Goal: Task Accomplishment & Management: Complete application form

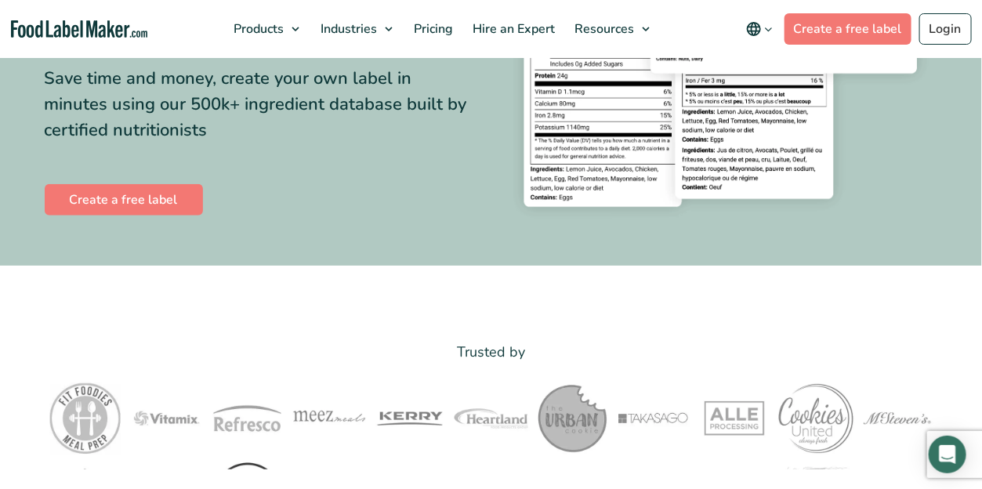
scroll to position [705, 0]
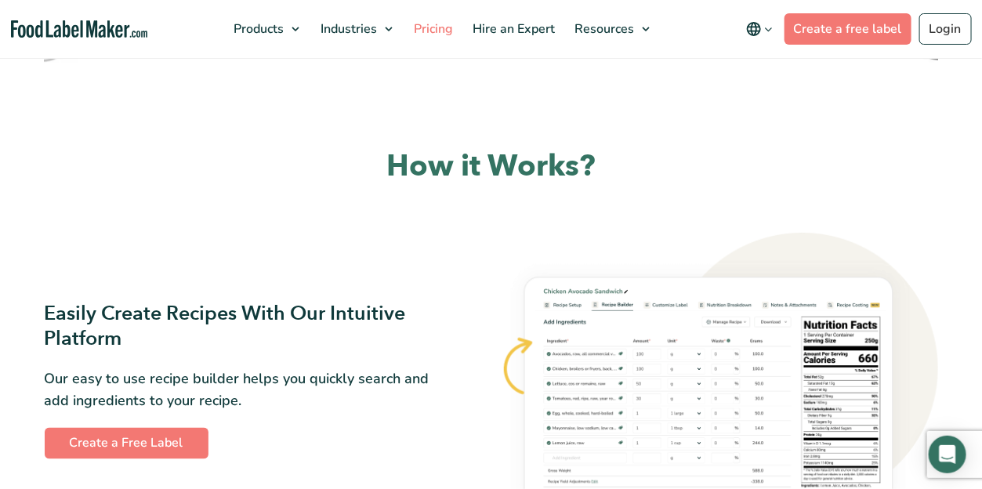
click at [443, 35] on span "Pricing" at bounding box center [431, 28] width 45 height 17
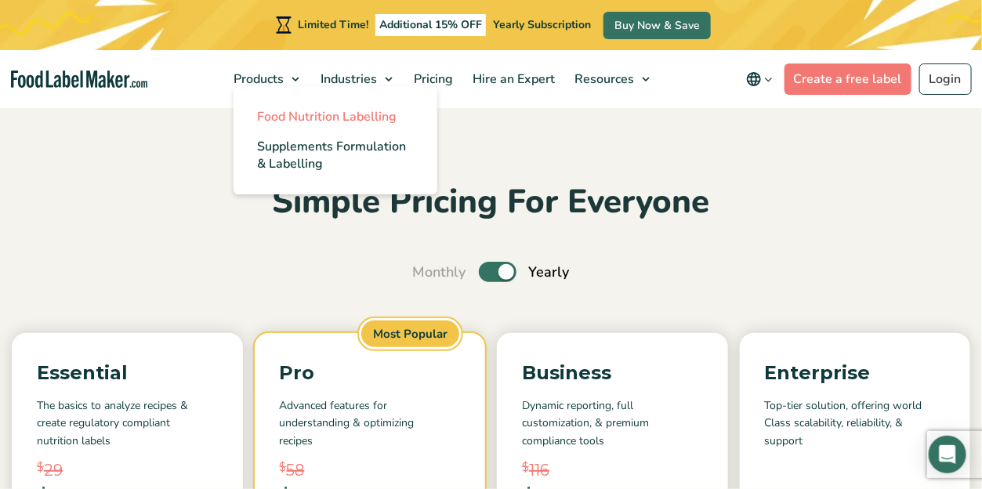
click at [306, 121] on span "Food Nutrition Labelling" at bounding box center [326, 116] width 139 height 17
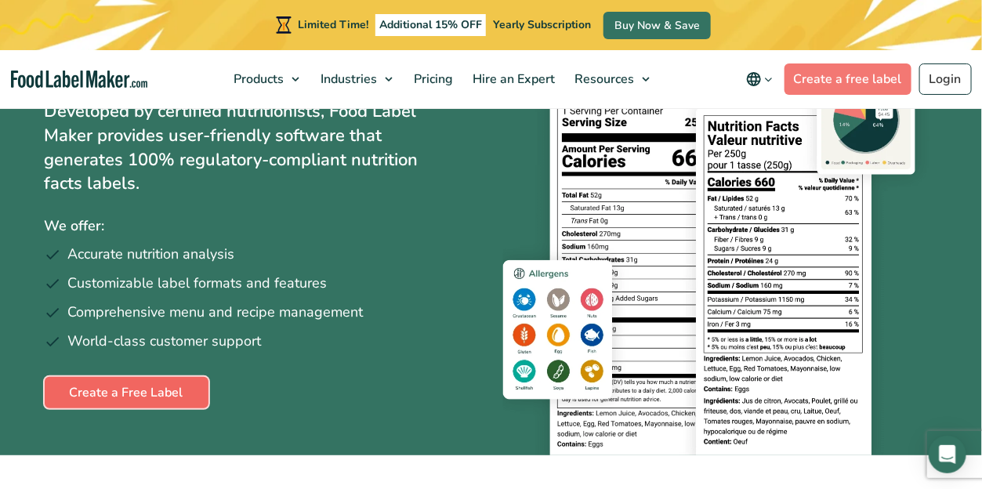
drag, startPoint x: 0, startPoint y: 0, endPoint x: 135, endPoint y: 389, distance: 411.3
click at [135, 389] on link "Create a Free Label" at bounding box center [127, 392] width 164 height 31
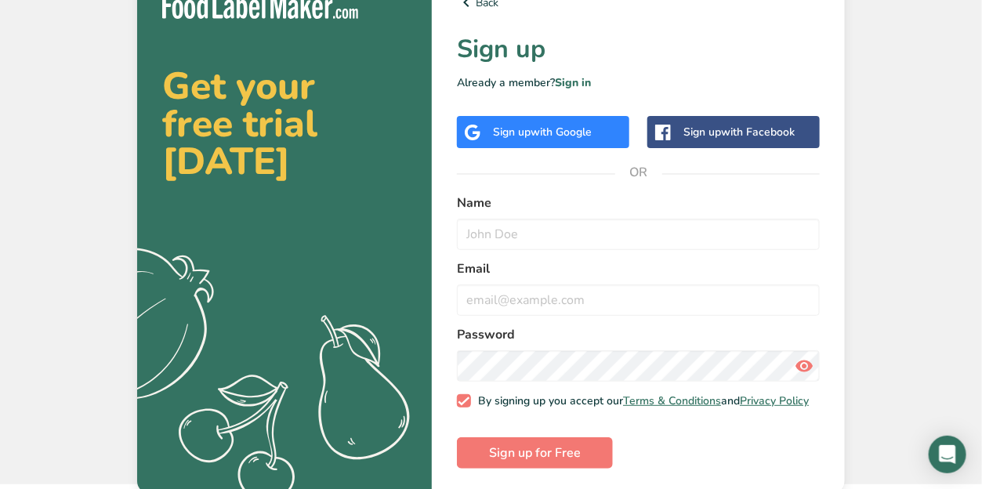
scroll to position [36, 0]
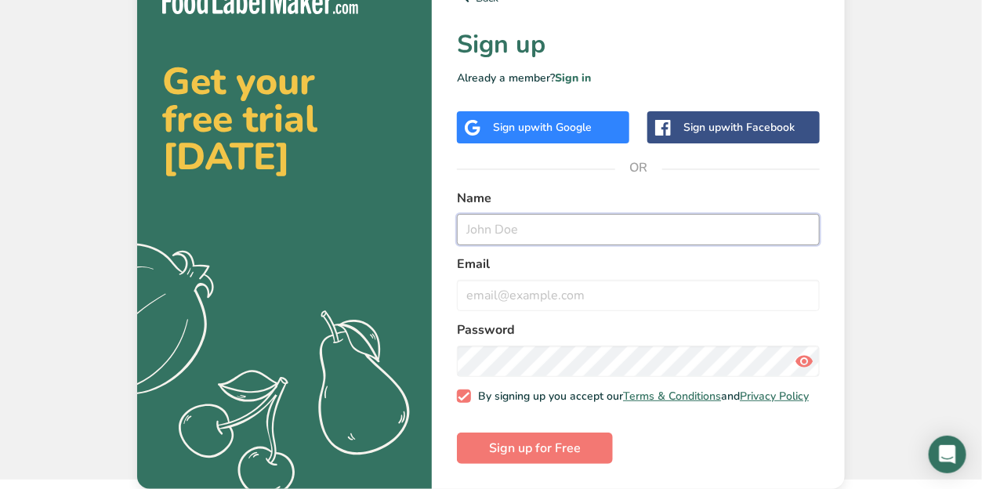
click at [595, 214] on input "text" at bounding box center [638, 229] width 363 height 31
type input "[PERSON_NAME]. [PERSON_NAME]"
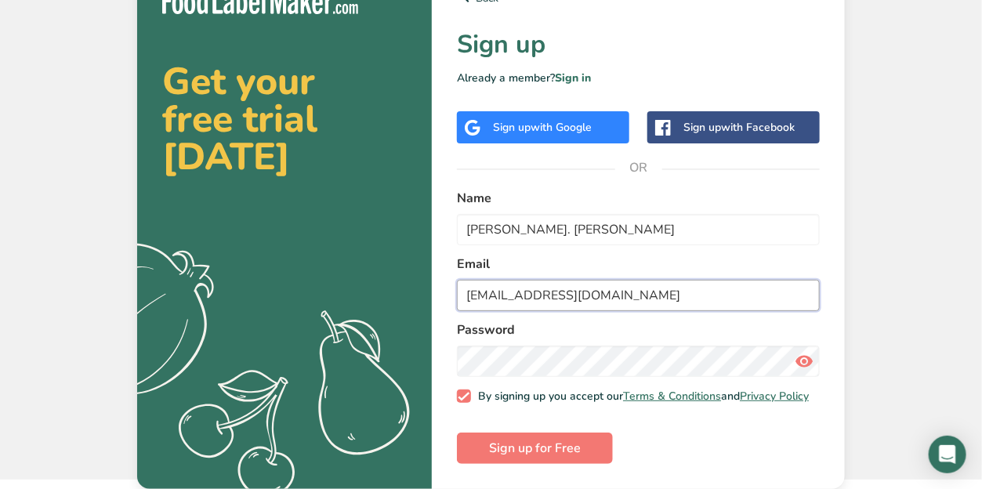
type input "[EMAIL_ADDRESS][DOMAIN_NAME]"
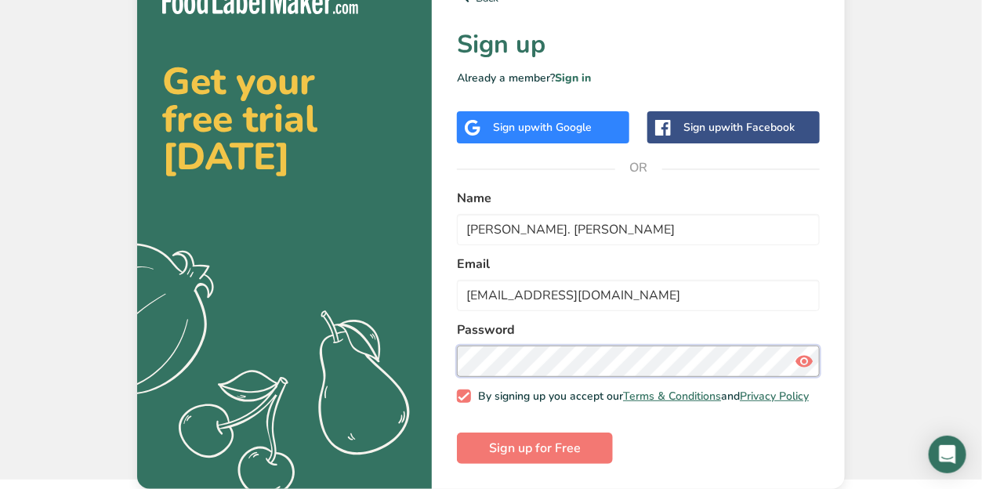
click at [457, 432] on button "Sign up for Free" at bounding box center [535, 447] width 156 height 31
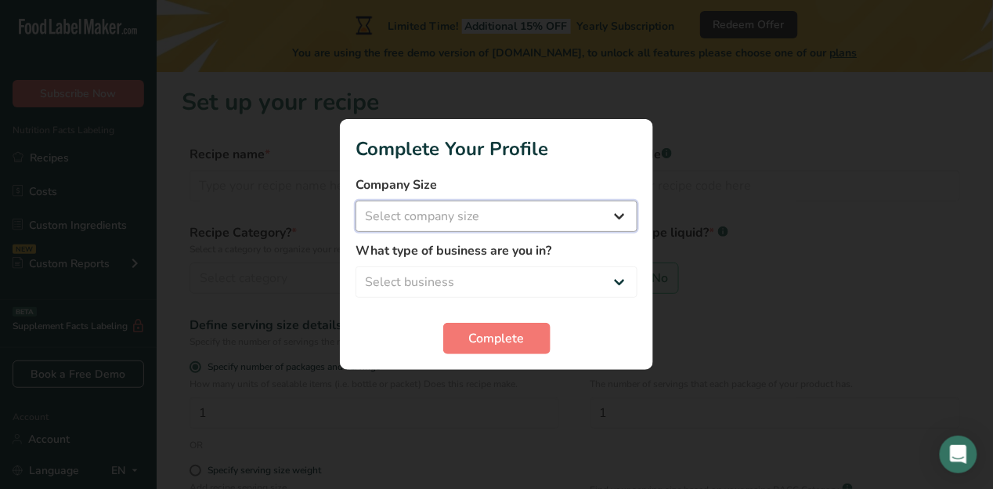
click at [442, 221] on select "Select company size Fewer than 10 Employees 10 to 50 Employees 51 to 500 Employ…" at bounding box center [497, 216] width 282 height 31
select select "1"
click at [356, 201] on select "Select company size Fewer than 10 Employees 10 to 50 Employees 51 to 500 Employ…" at bounding box center [497, 216] width 282 height 31
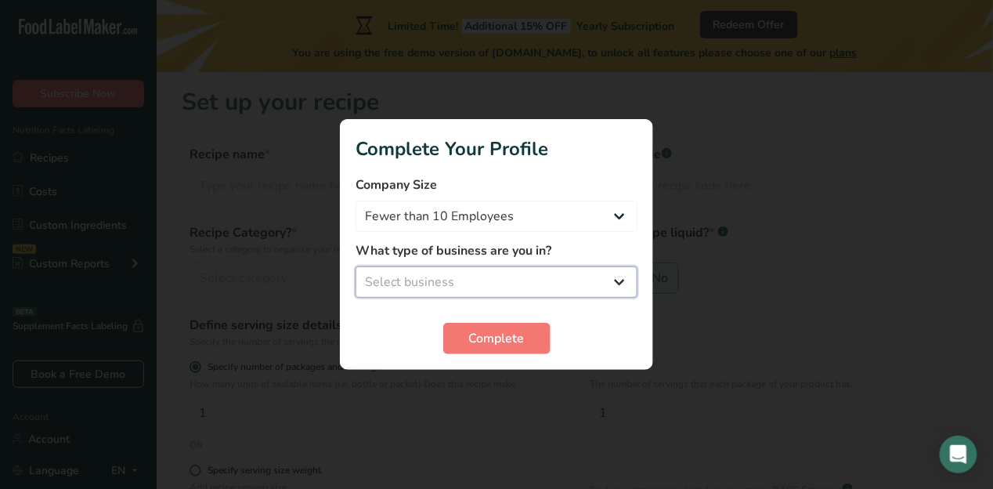
drag, startPoint x: 407, startPoint y: 270, endPoint x: 417, endPoint y: 271, distance: 9.4
click at [408, 270] on select "Select business Packaged Food Manufacturer Restaurant & Cafe Bakery Meal Plans …" at bounding box center [497, 281] width 282 height 31
select select "1"
click at [356, 266] on select "Select business Packaged Food Manufacturer Restaurant & Cafe Bakery Meal Plans …" at bounding box center [497, 281] width 282 height 31
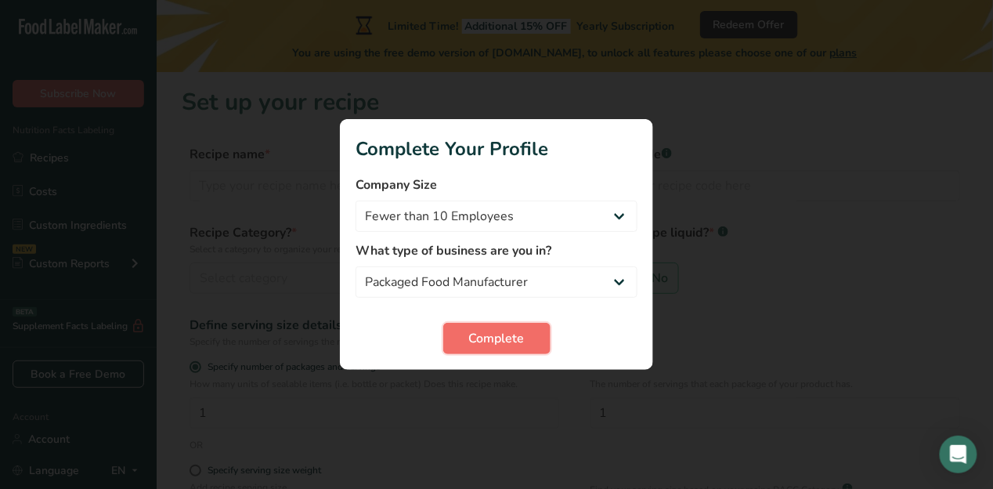
click at [466, 341] on button "Complete" at bounding box center [496, 338] width 107 height 31
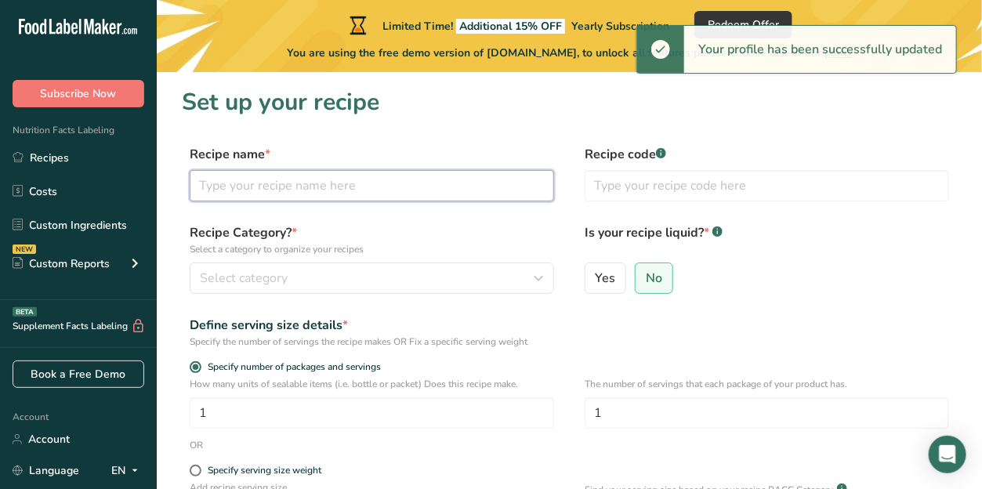
click at [322, 191] on input "text" at bounding box center [372, 185] width 364 height 31
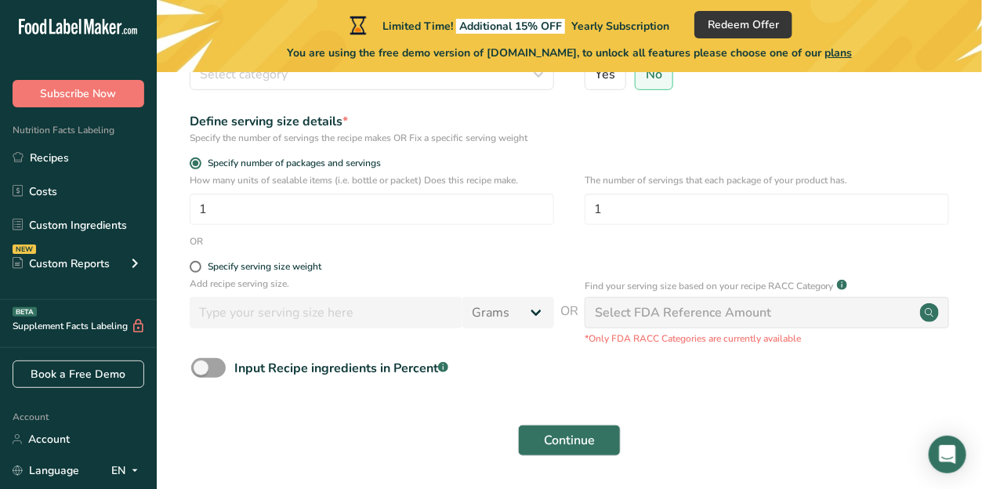
scroll to position [255, 0]
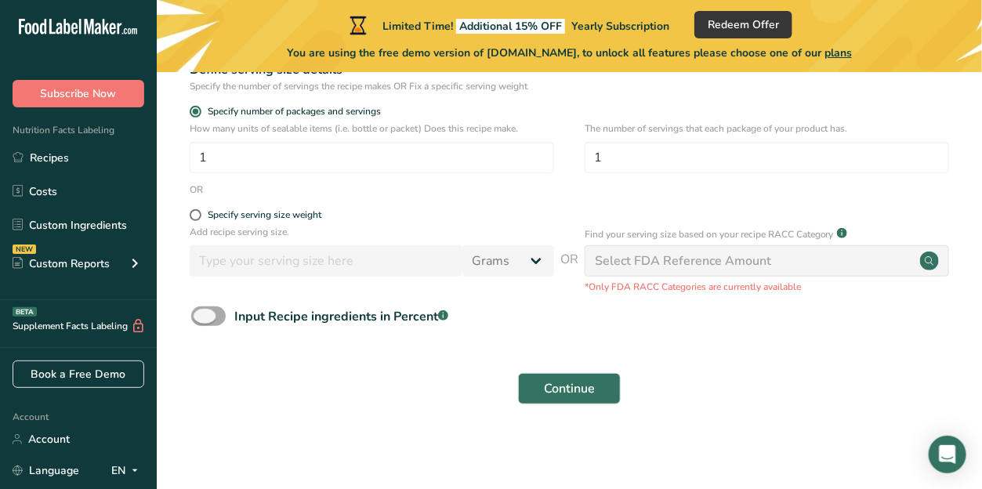
click at [219, 308] on span at bounding box center [208, 316] width 34 height 20
click at [201, 311] on input "Input Recipe ingredients in Percent .a-a{fill:#347362;}.b-a{fill:#fff;}" at bounding box center [196, 316] width 10 height 10
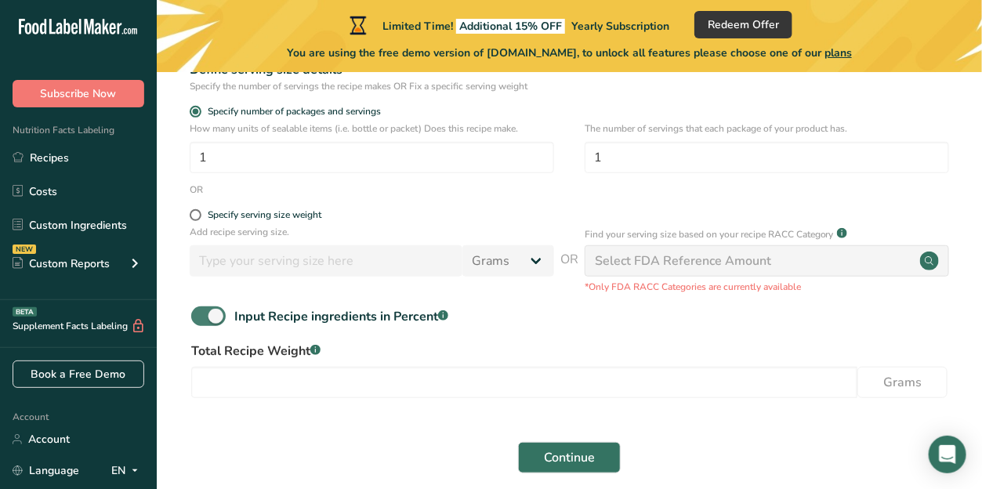
click at [202, 313] on span at bounding box center [208, 316] width 34 height 20
click at [201, 313] on input "Input Recipe ingredients in Percent .a-a{fill:#347362;}.b-a{fill:#fff;}" at bounding box center [196, 316] width 10 height 10
checkbox input "false"
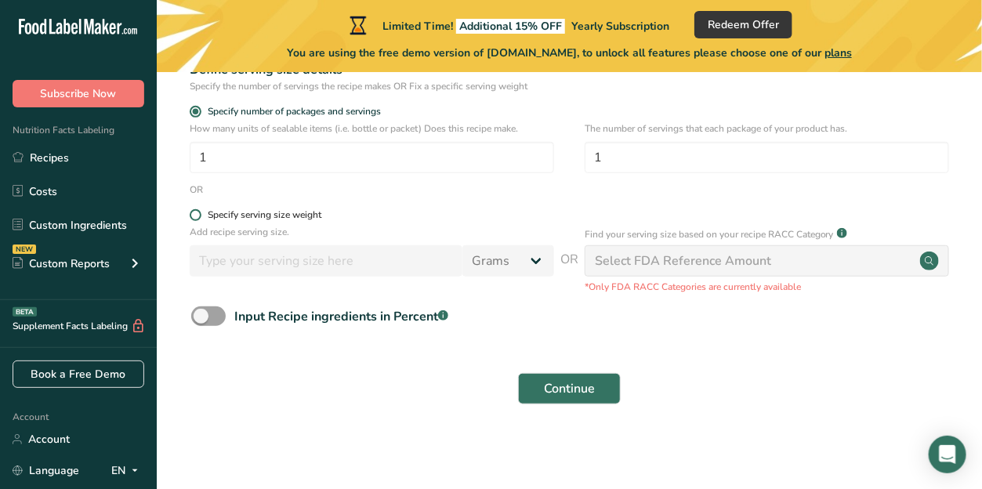
click at [192, 213] on span at bounding box center [196, 215] width 12 height 12
click at [192, 213] on input "Specify serving size weight" at bounding box center [195, 215] width 10 height 10
radio input "true"
radio input "false"
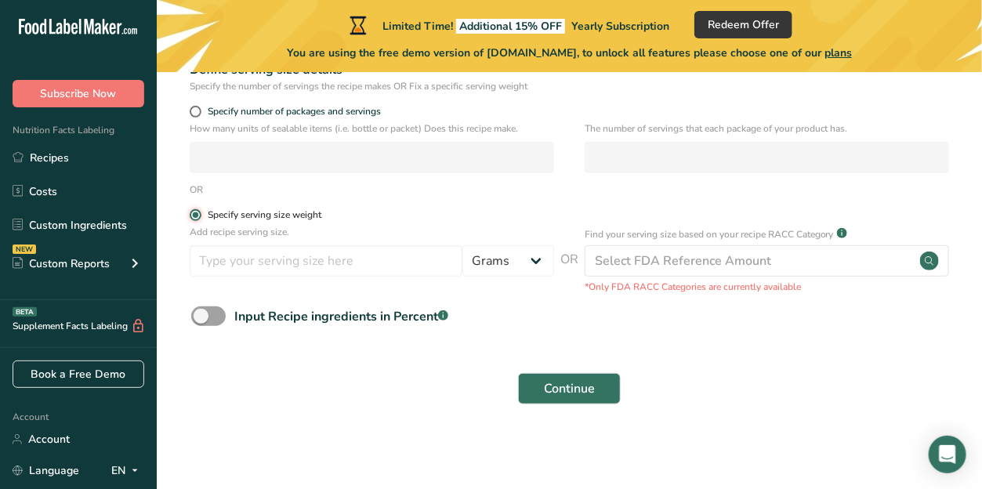
scroll to position [99, 0]
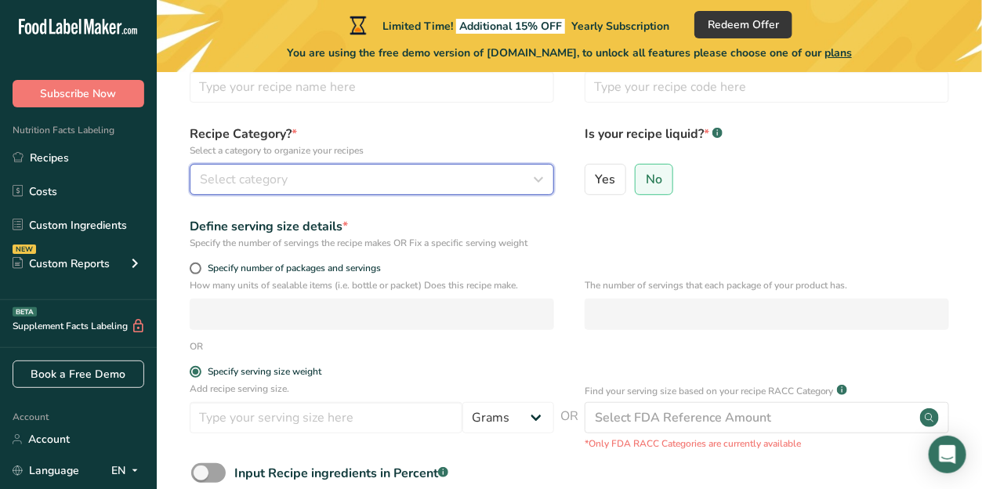
click at [255, 177] on span "Select category" at bounding box center [244, 179] width 88 height 19
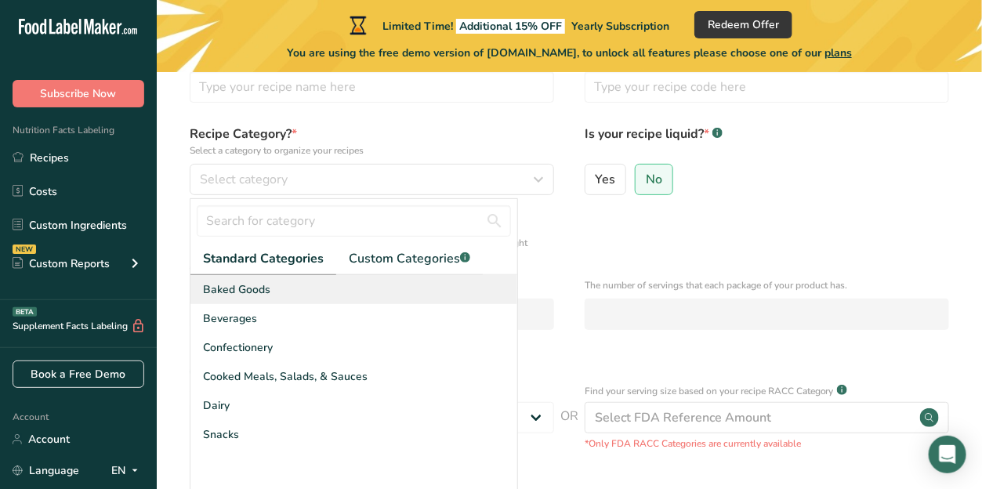
click at [258, 290] on span "Baked Goods" at bounding box center [236, 289] width 67 height 16
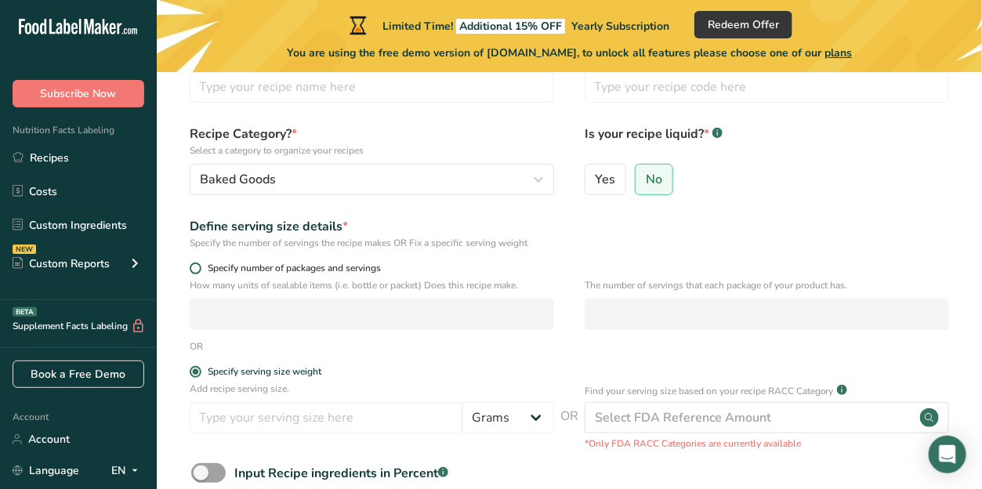
click at [201, 267] on span "Specify number of packages and servings" at bounding box center [290, 268] width 179 height 12
click at [200, 267] on input "Specify number of packages and servings" at bounding box center [195, 268] width 10 height 10
radio input "true"
radio input "false"
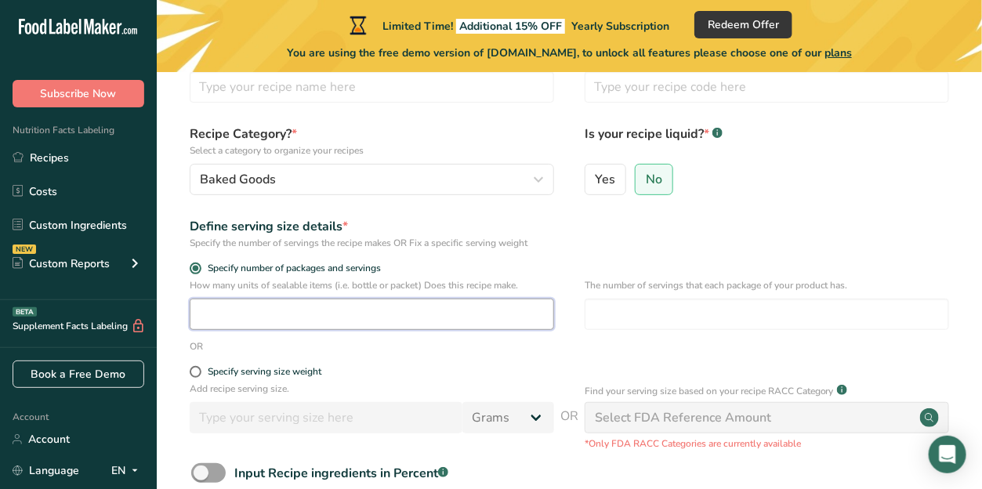
click at [225, 313] on input "number" at bounding box center [372, 313] width 364 height 31
type input "1"
type input "75"
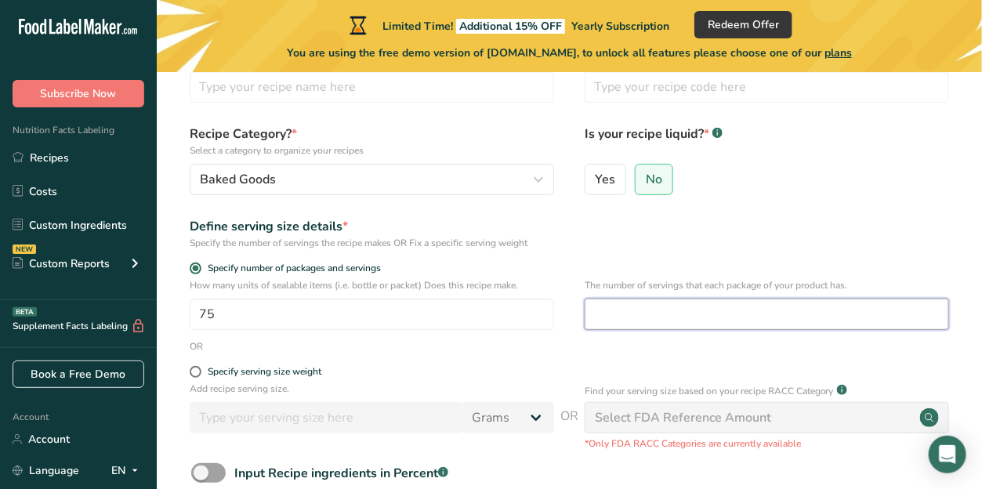
click at [718, 308] on input "number" at bounding box center [766, 313] width 364 height 31
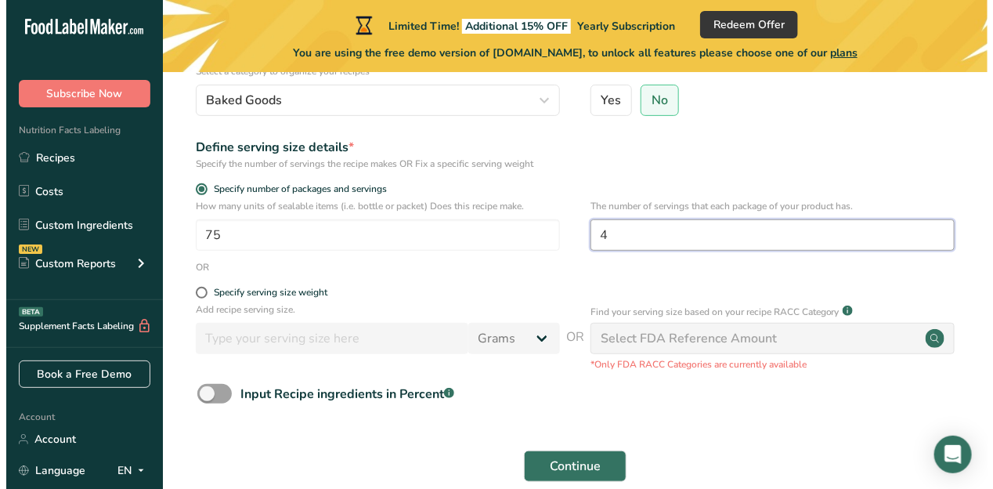
scroll to position [255, 0]
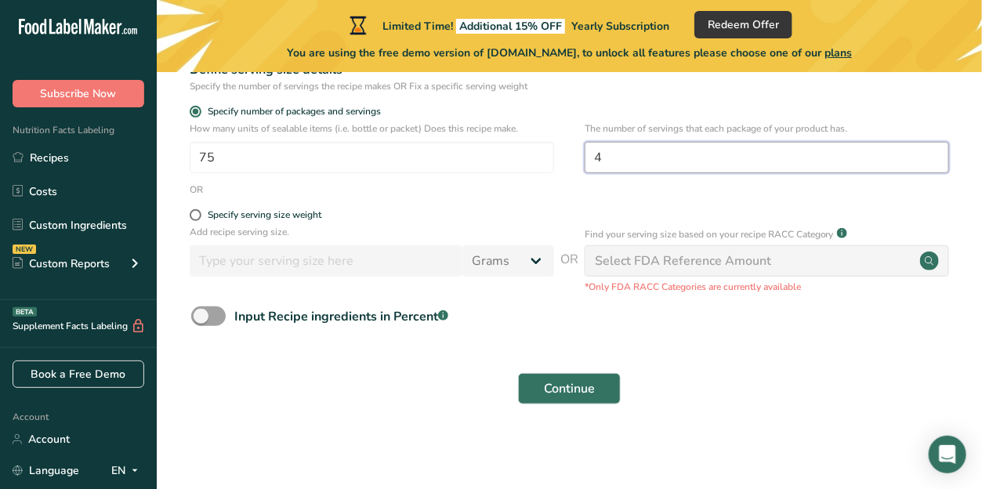
type input "4"
click at [668, 267] on div "Select FDA Reference Amount" at bounding box center [683, 260] width 176 height 19
click at [194, 217] on span at bounding box center [196, 215] width 12 height 12
click at [194, 217] on input "Specify serving size weight" at bounding box center [195, 215] width 10 height 10
radio input "true"
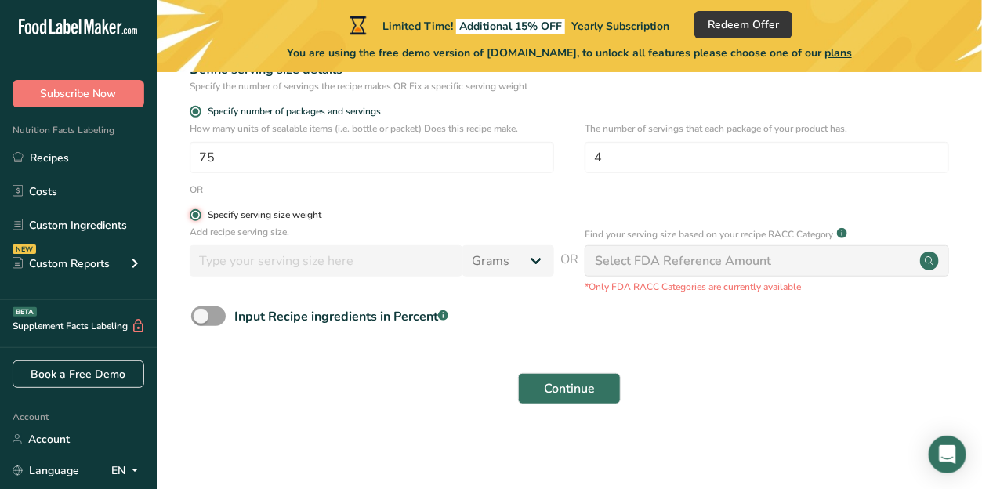
radio input "false"
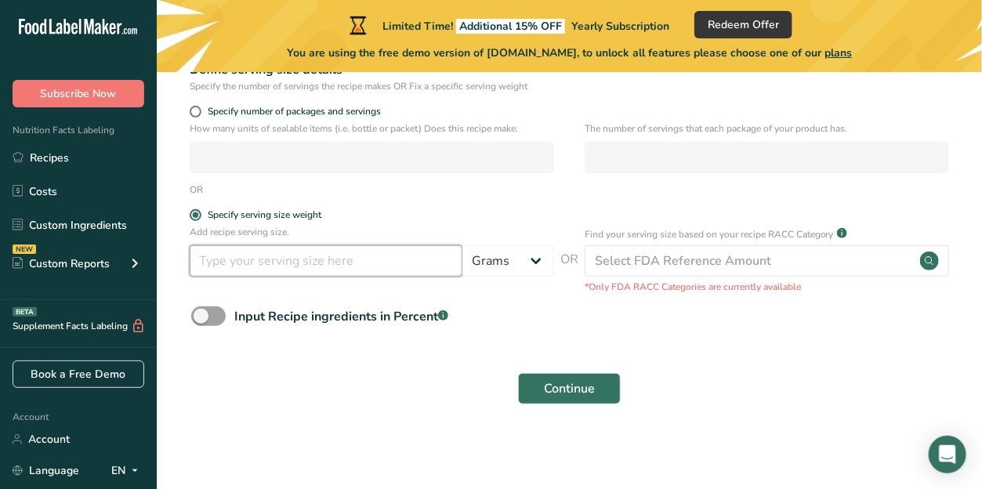
click at [251, 254] on input "number" at bounding box center [326, 260] width 273 height 31
type input "9"
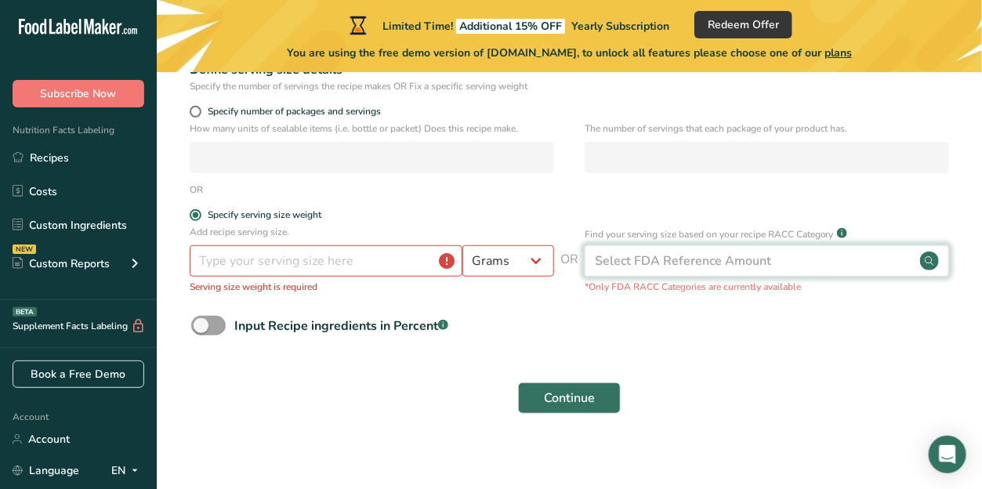
click at [737, 254] on div "Select FDA Reference Amount" at bounding box center [683, 260] width 176 height 19
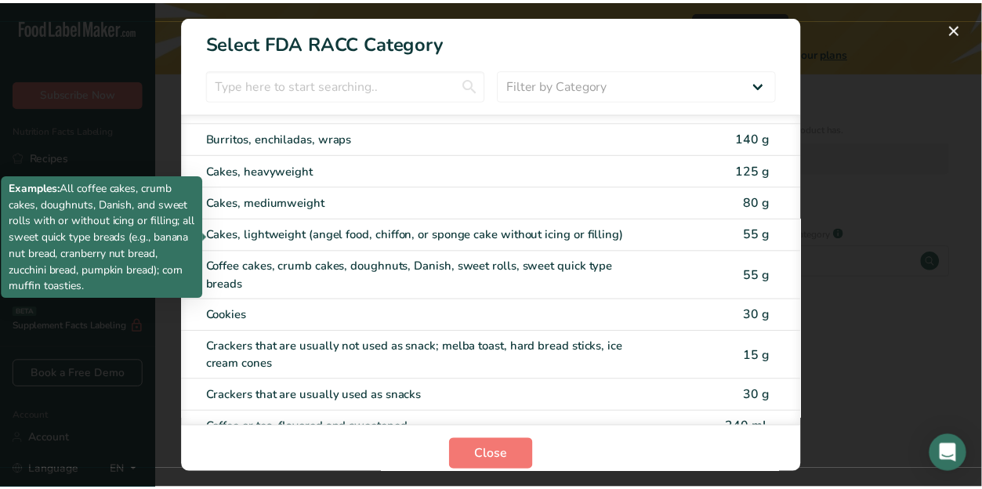
scroll to position [235, 0]
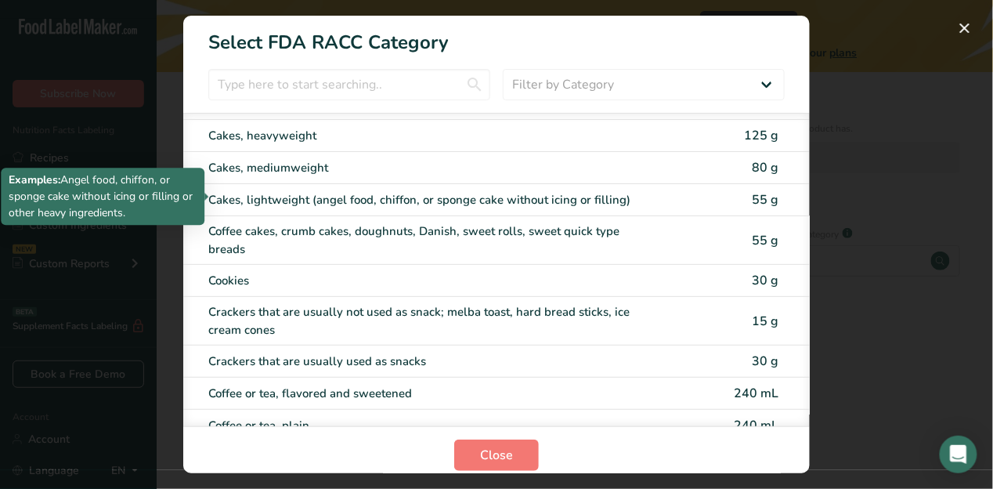
click at [334, 191] on div "Cakes, lightweight (angel food, chiffon, or sponge cake without icing or fillin…" at bounding box center [430, 200] width 445 height 18
type input "55"
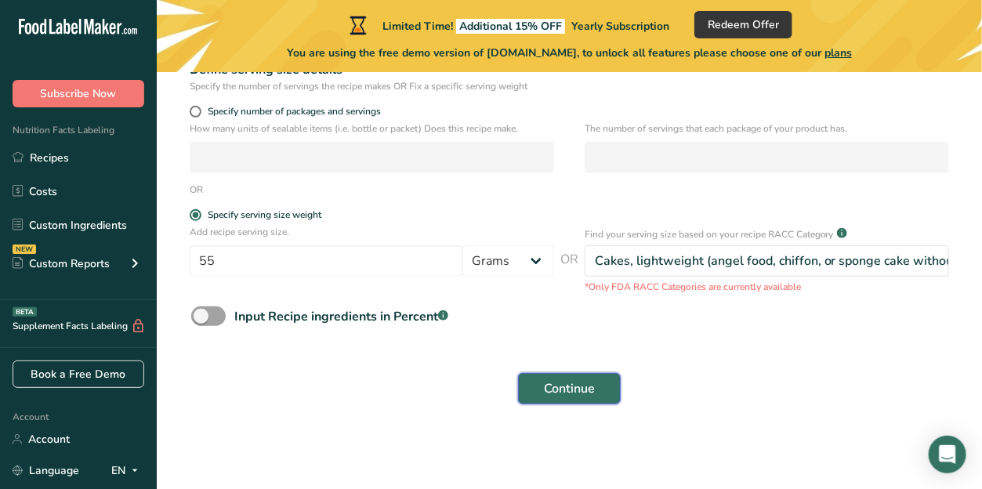
click at [593, 379] on span "Continue" at bounding box center [569, 388] width 51 height 19
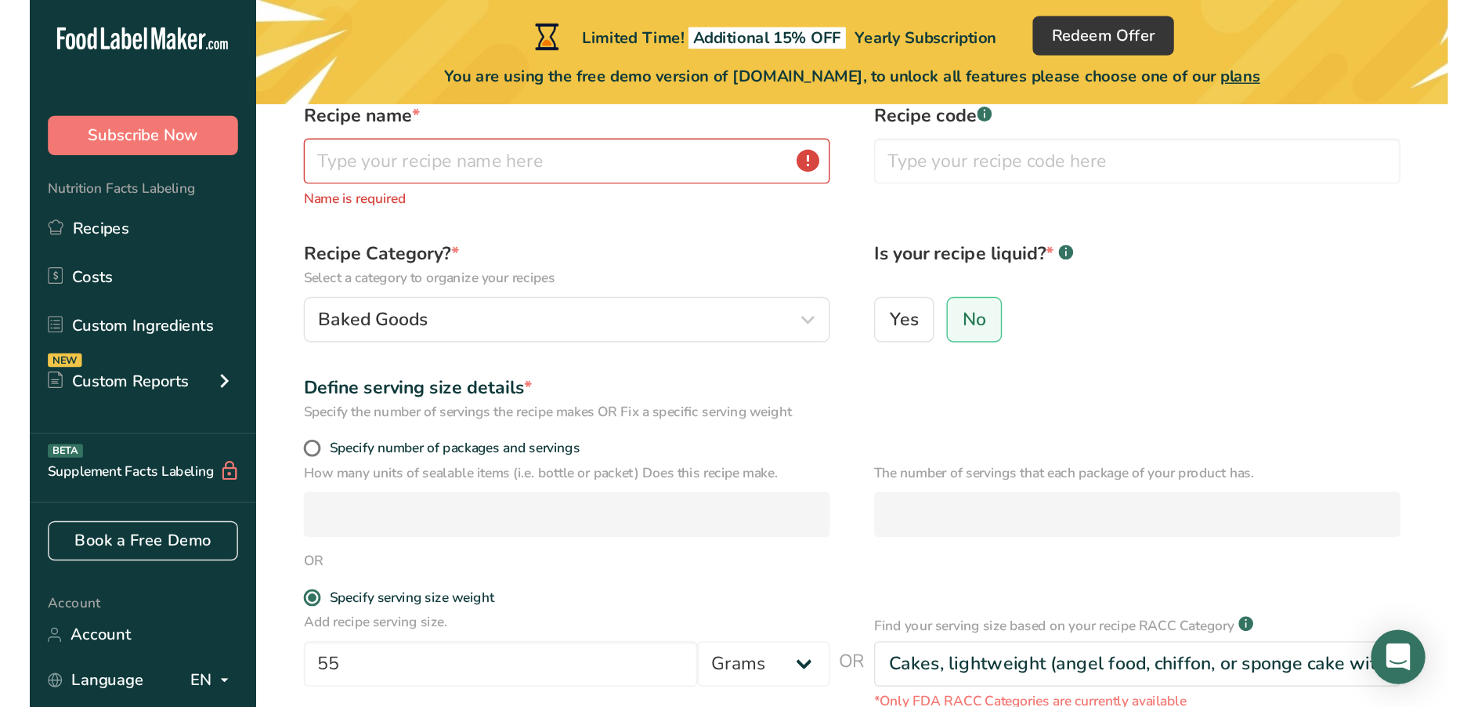
scroll to position [0, 0]
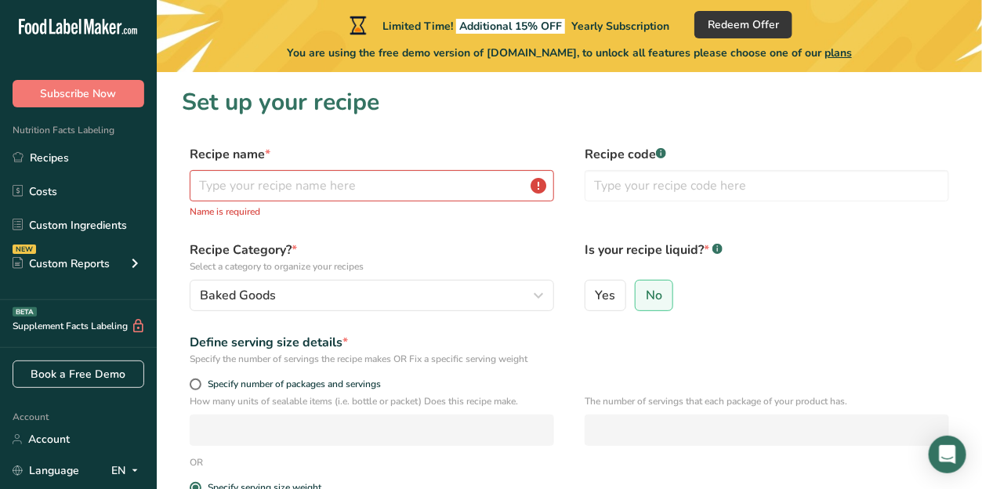
drag, startPoint x: 314, startPoint y: 202, endPoint x: 329, endPoint y: 188, distance: 20.5
click at [320, 197] on div "Recipe name * Name is required" at bounding box center [372, 182] width 364 height 74
click at [329, 188] on input "text" at bounding box center [372, 185] width 364 height 31
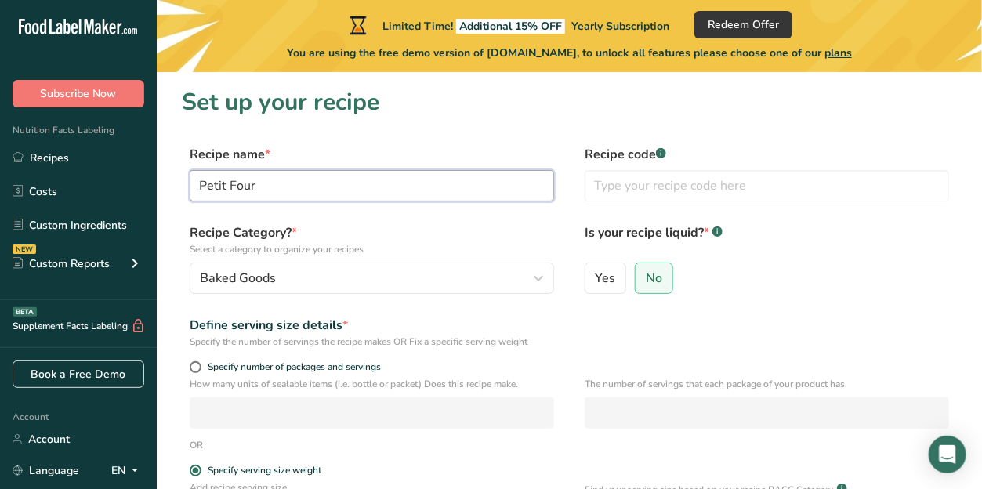
type input "Petit Four"
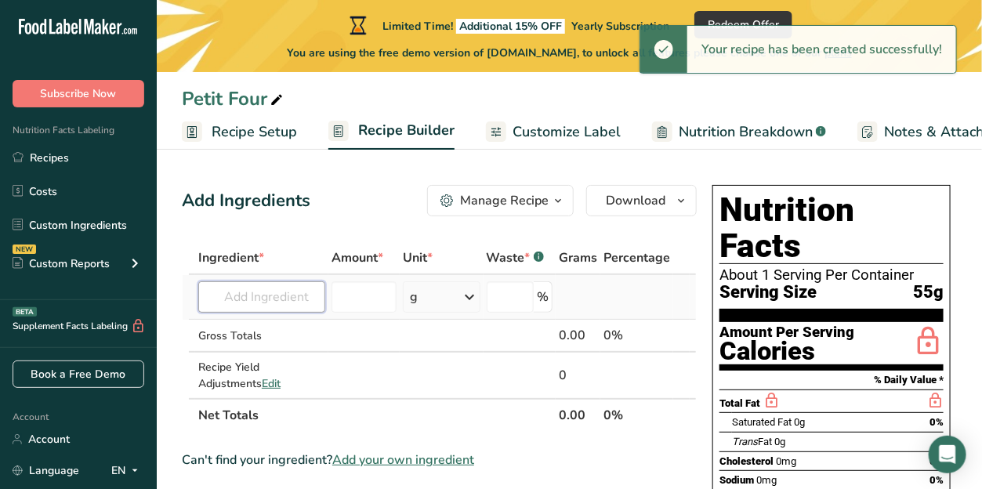
click at [270, 293] on input "text" at bounding box center [261, 296] width 127 height 31
